Goal: Task Accomplishment & Management: Manage account settings

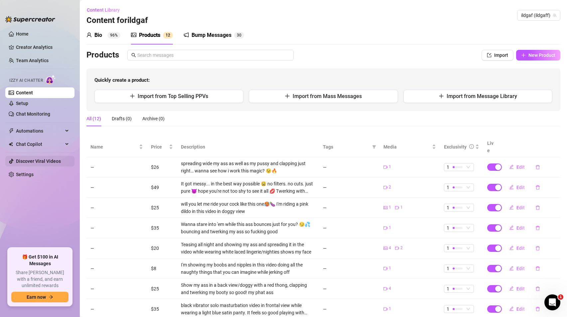
drag, startPoint x: 37, startPoint y: 174, endPoint x: 43, endPoint y: 161, distance: 14.1
click at [34, 174] on link "Settings" at bounding box center [25, 174] width 18 height 5
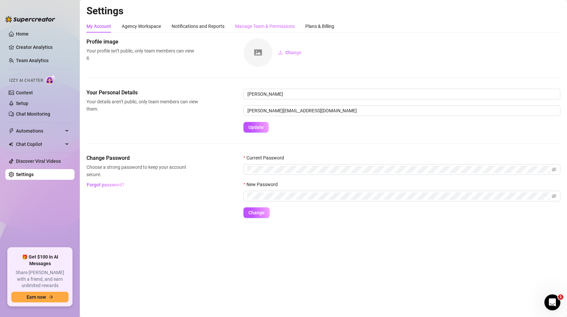
click at [262, 20] on div "Manage Team & Permissions" at bounding box center [265, 26] width 60 height 13
click at [263, 25] on div "Manage Team & Permissions" at bounding box center [265, 26] width 60 height 7
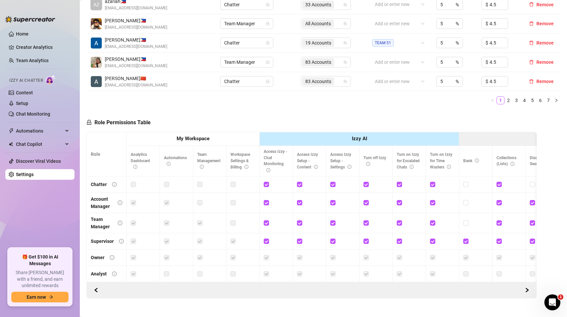
scroll to position [277, 0]
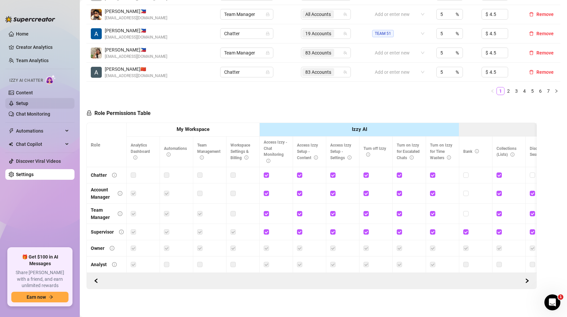
click at [28, 101] on link "Setup" at bounding box center [22, 103] width 12 height 5
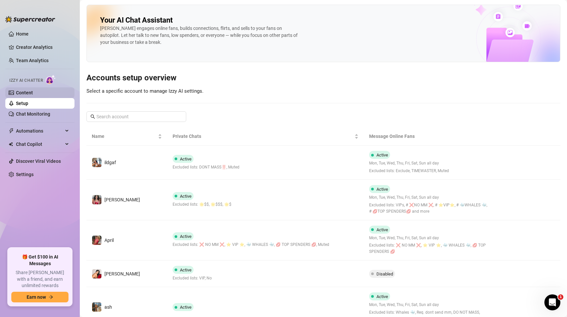
click at [33, 91] on link "Content" at bounding box center [24, 92] width 17 height 5
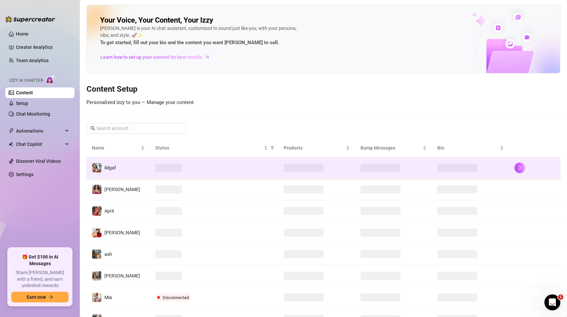
click at [108, 169] on span "ildgaf" at bounding box center [110, 167] width 12 height 5
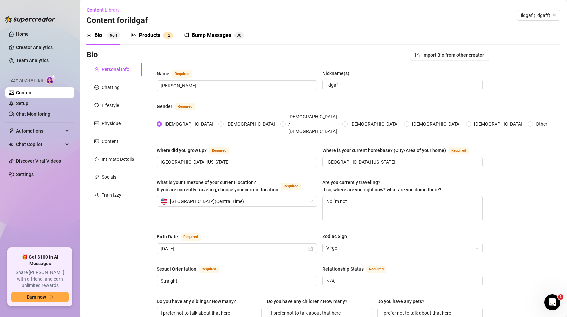
click at [152, 34] on div "Products" at bounding box center [149, 35] width 21 height 8
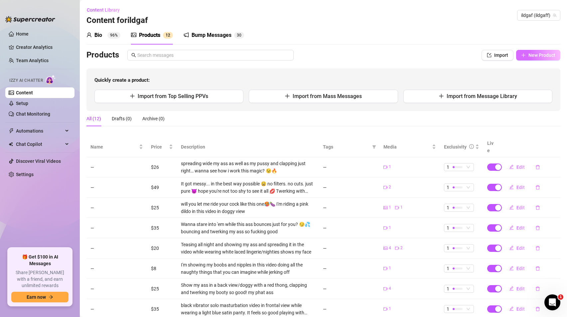
click at [540, 59] on button "New Product" at bounding box center [538, 55] width 44 height 11
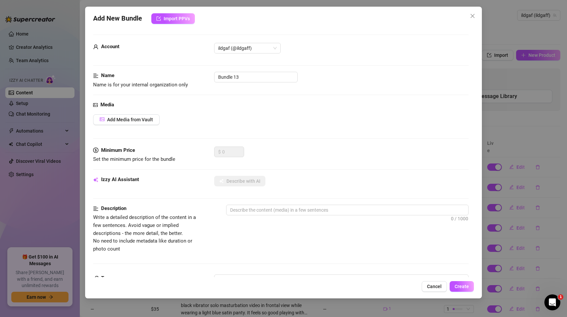
click at [475, 16] on span "Close" at bounding box center [472, 15] width 11 height 5
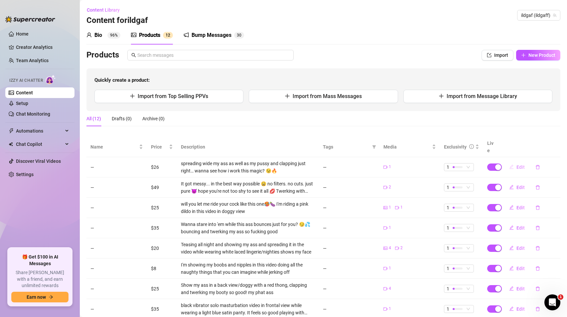
click at [510, 162] on button "Edit" at bounding box center [517, 167] width 26 height 11
type textarea "spreading wide and clapping just right… wanna see how i work this magic? 😉🔥"
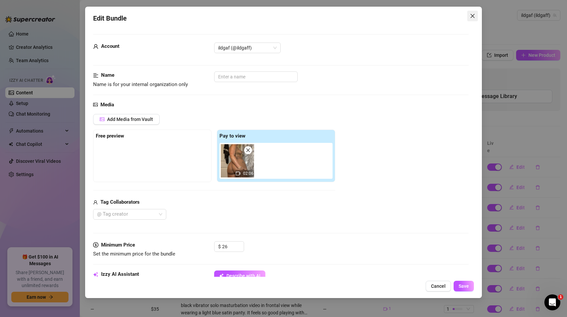
click at [472, 13] on icon "close" at bounding box center [472, 15] width 5 height 5
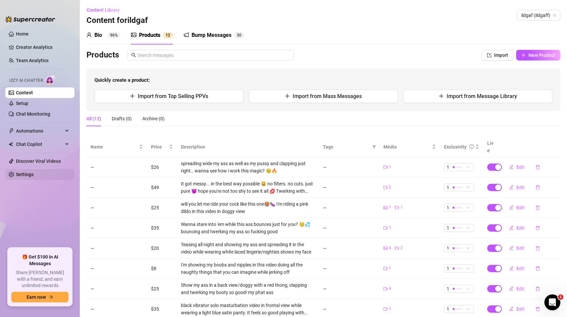
click at [30, 176] on link "Settings" at bounding box center [25, 174] width 18 height 5
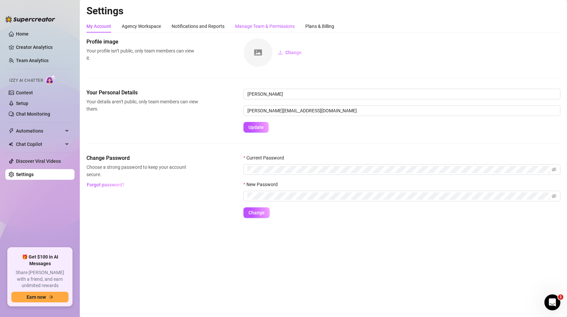
click at [274, 28] on div "Manage Team & Permissions" at bounding box center [265, 26] width 60 height 7
click at [271, 27] on div "Manage Team & Permissions" at bounding box center [265, 26] width 60 height 7
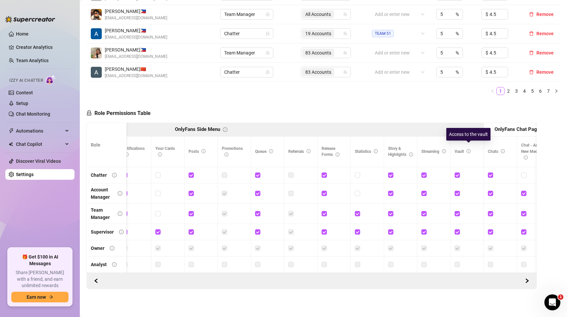
click at [469, 149] on icon "info-circle" at bounding box center [468, 151] width 4 height 4
drag, startPoint x: 170, startPoint y: 123, endPoint x: 243, endPoint y: 122, distance: 72.8
click at [243, 123] on th "OnlyFans Side Menu" at bounding box center [201, 130] width 565 height 14
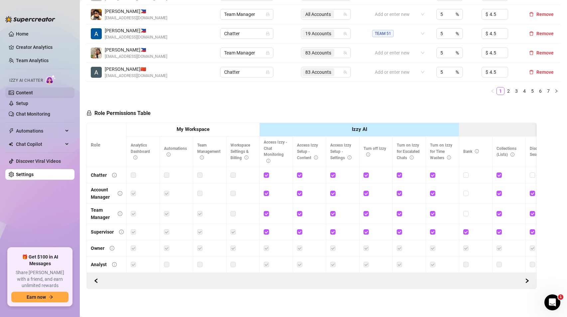
click at [33, 92] on link "Content" at bounding box center [24, 92] width 17 height 5
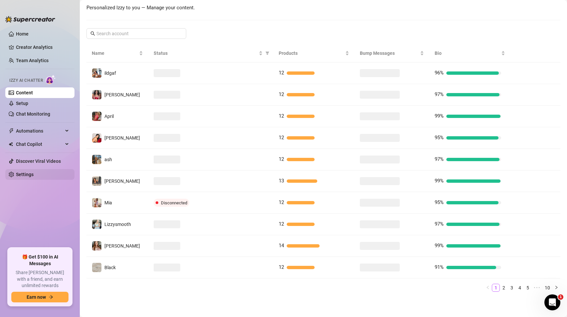
click at [28, 173] on link "Settings" at bounding box center [25, 174] width 18 height 5
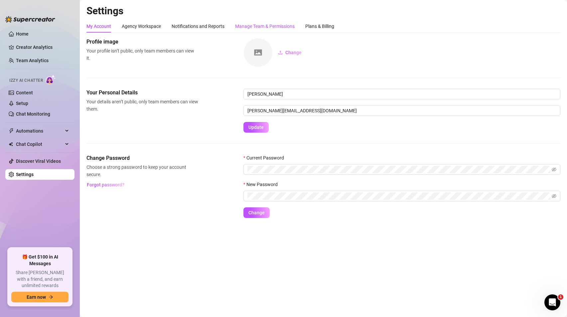
click at [265, 25] on div "Manage Team & Permissions" at bounding box center [265, 26] width 60 height 7
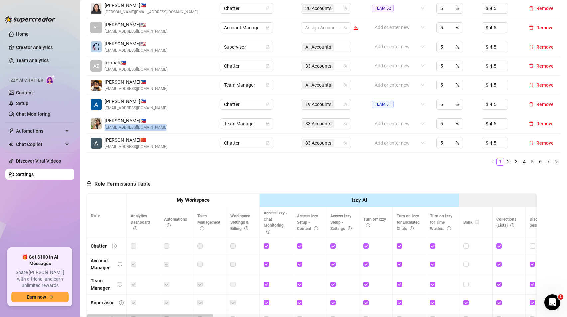
drag, startPoint x: 104, startPoint y: 128, endPoint x: 162, endPoint y: 128, distance: 58.5
click at [162, 128] on div "[PERSON_NAME] 🇵🇭 [EMAIL_ADDRESS][DOMAIN_NAME]" at bounding box center [151, 124] width 122 height 14
copy span "[EMAIL_ADDRESS][DOMAIN_NAME]"
